Goal: Task Accomplishment & Management: Manage account settings

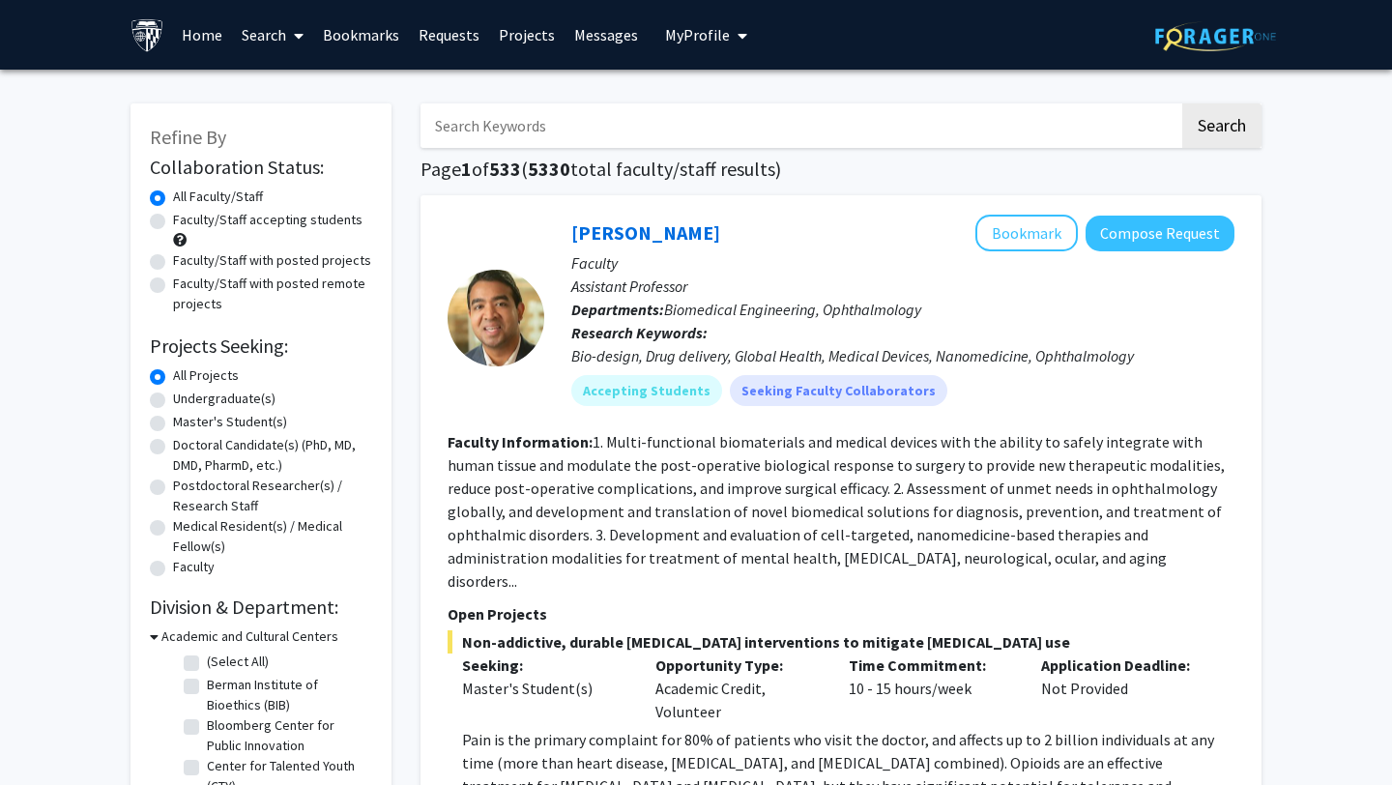
click at [738, 41] on icon "My profile dropdown to access profile and logout" at bounding box center [743, 35] width 10 height 15
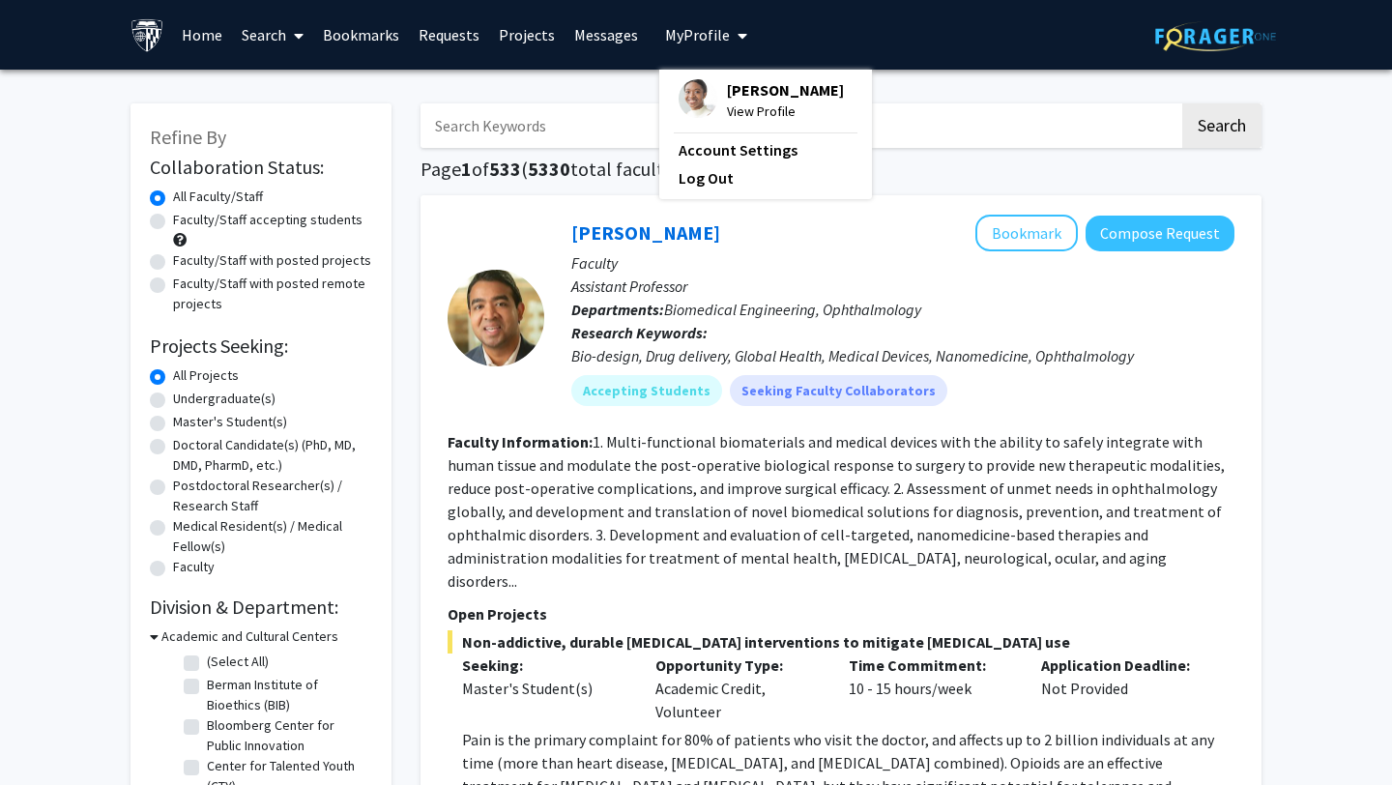
click at [732, 101] on span "[PERSON_NAME]" at bounding box center [785, 89] width 117 height 21
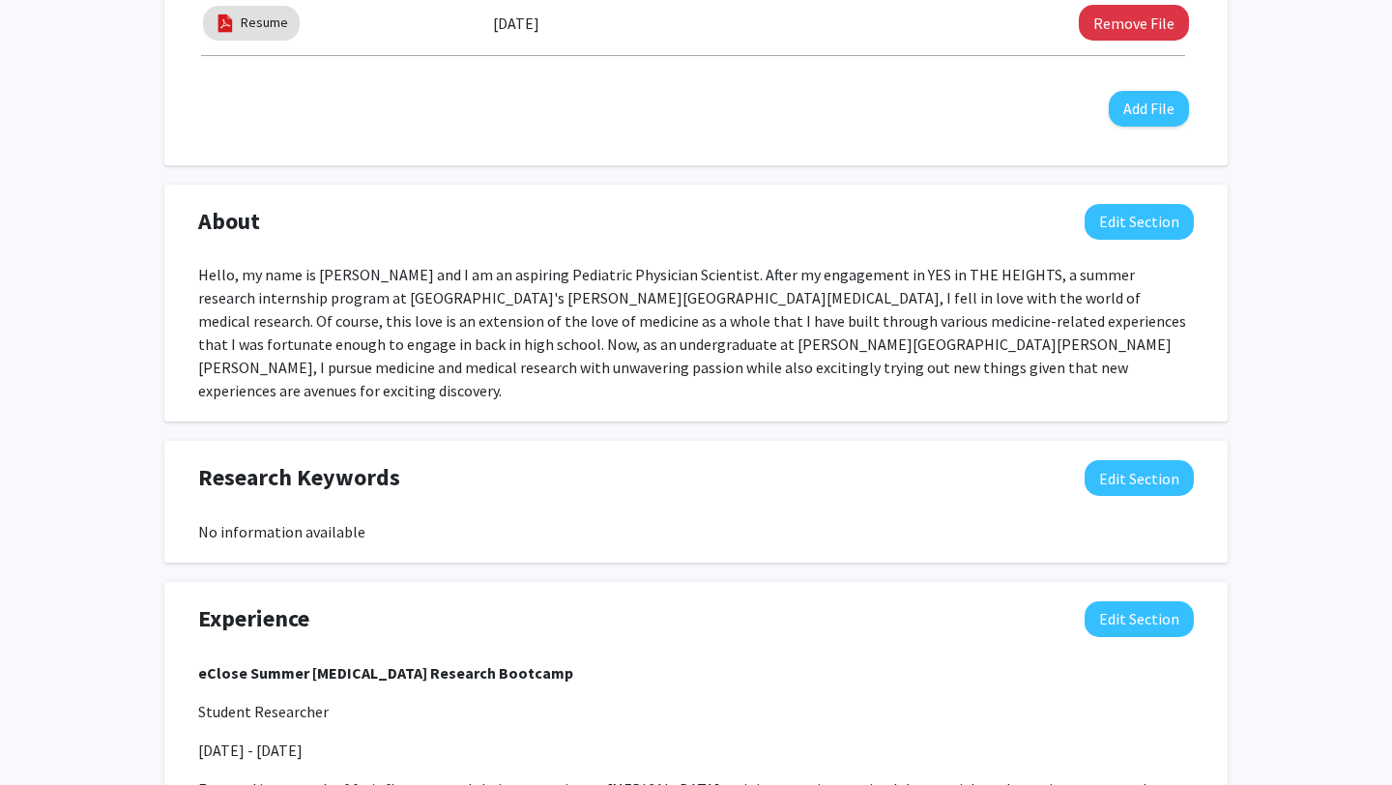
scroll to position [803, 0]
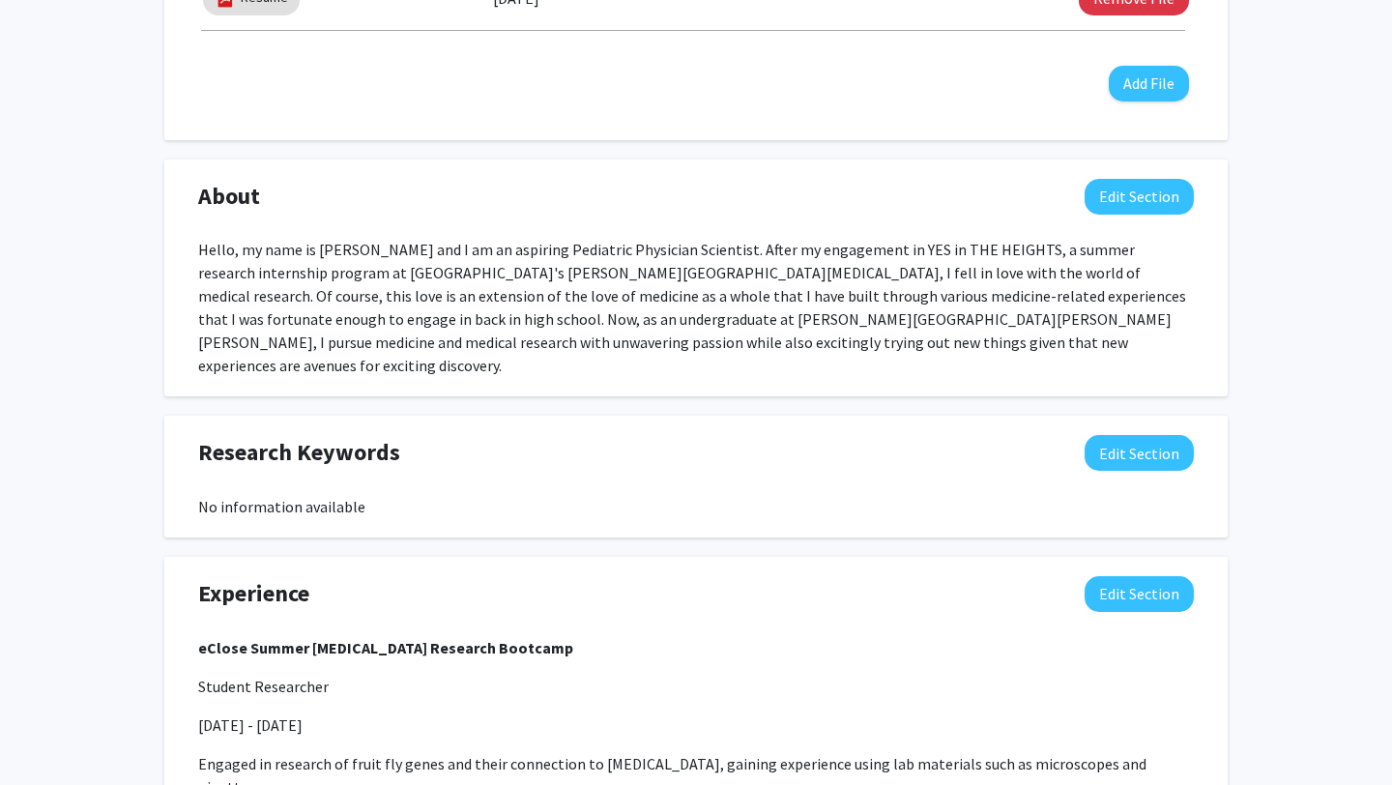
drag, startPoint x: 485, startPoint y: 249, endPoint x: 1040, endPoint y: 352, distance: 564.6
click at [1040, 352] on div "Hello, my name is [PERSON_NAME] and I am an aspiring Pediatric Physician Scient…" at bounding box center [696, 307] width 996 height 139
copy div "I am an aspiring Pediatric Physician Scientist. After my engagement in YES in T…"
